Goal: Find specific page/section: Find specific page/section

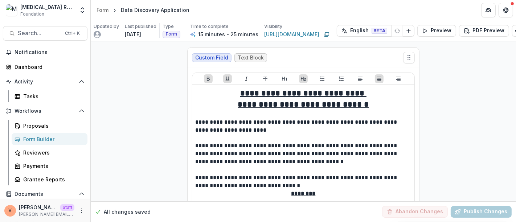
scroll to position [1411, 0]
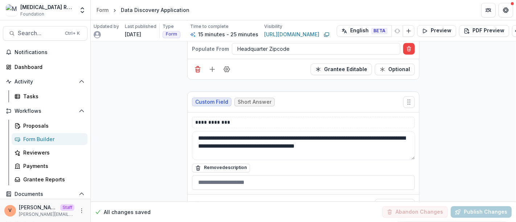
click at [32, 137] on div "Form Builder" at bounding box center [52, 139] width 58 height 8
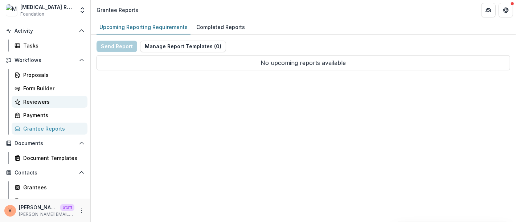
scroll to position [101, 0]
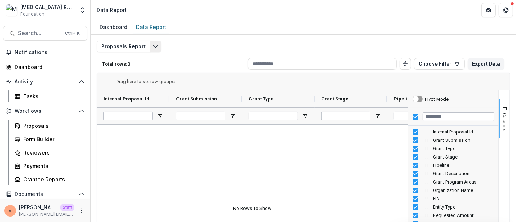
click at [153, 48] on icon "Edit selected report" at bounding box center [156, 47] width 6 height 6
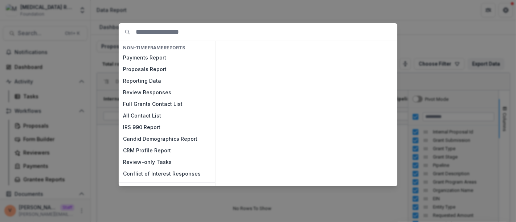
click at [437, 23] on div "NON-TIMEFRAME Reports Payments Report Proposals Report Reporting Data Review Re…" at bounding box center [258, 111] width 516 height 222
